Goal: Information Seeking & Learning: Learn about a topic

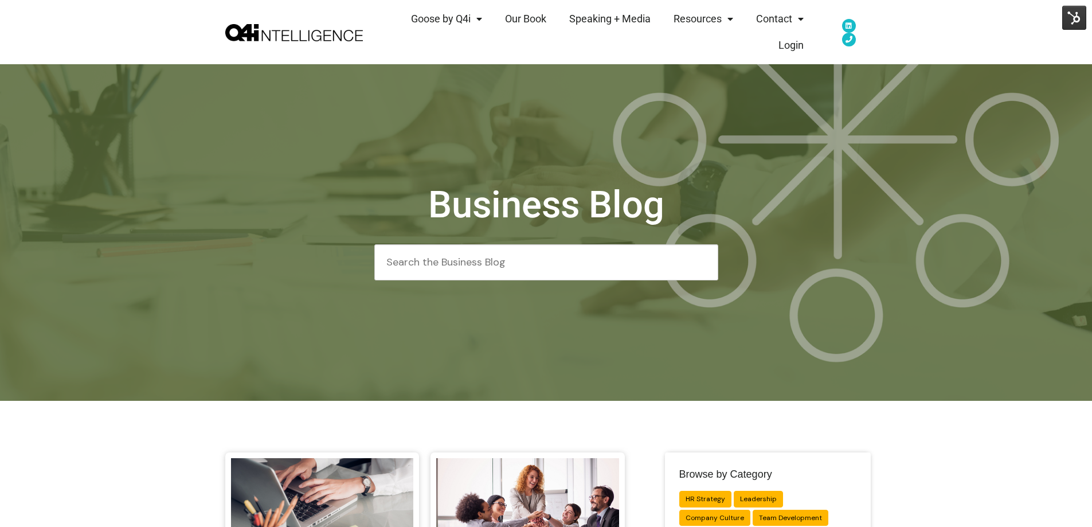
click at [1037, 56] on header "Goose by Q4i Goose Platform Goose Pricing MORE™ Sales Training Vendor Services …" at bounding box center [546, 32] width 1092 height 64
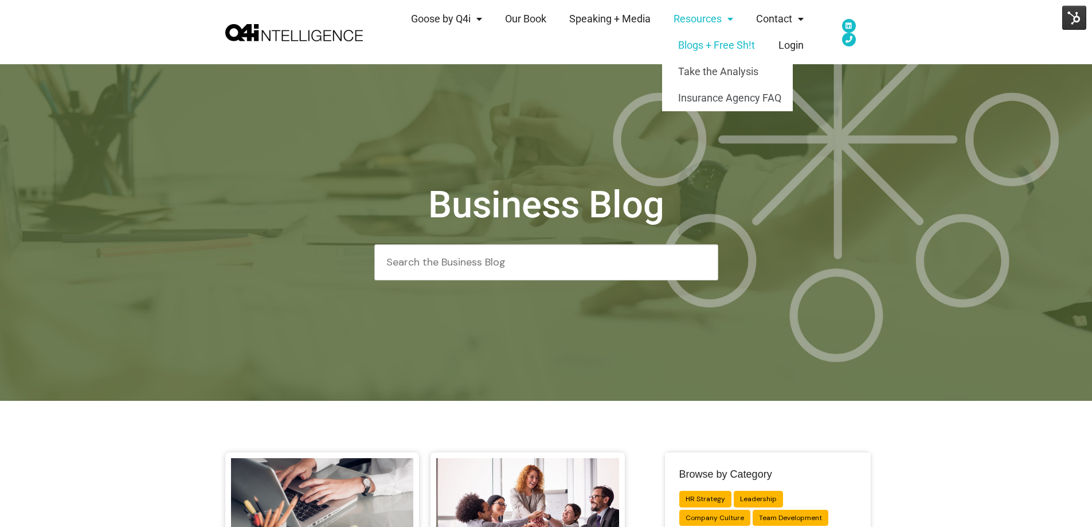
click at [724, 44] on link "Blogs + Free Sh!t" at bounding box center [727, 45] width 131 height 26
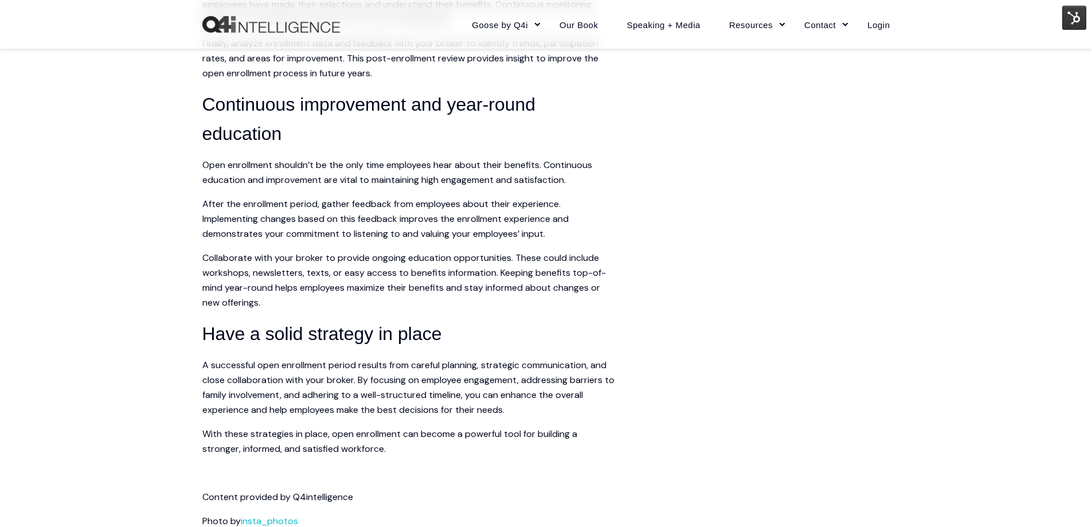
scroll to position [1719, 0]
